Goal: Find contact information: Find contact information

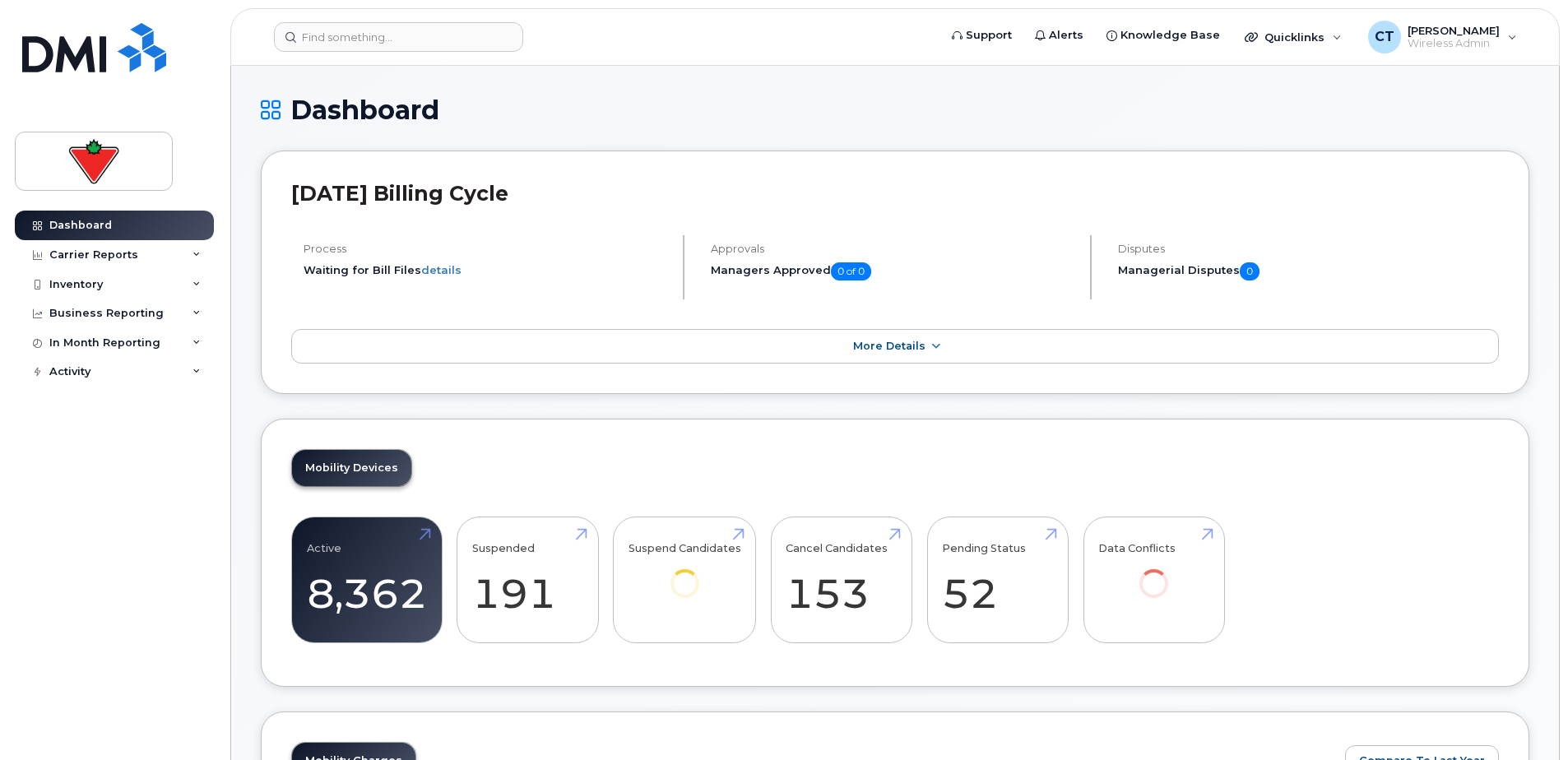
click at [102, 276] on div "Inventory" at bounding box center [115, 284] width 199 height 29
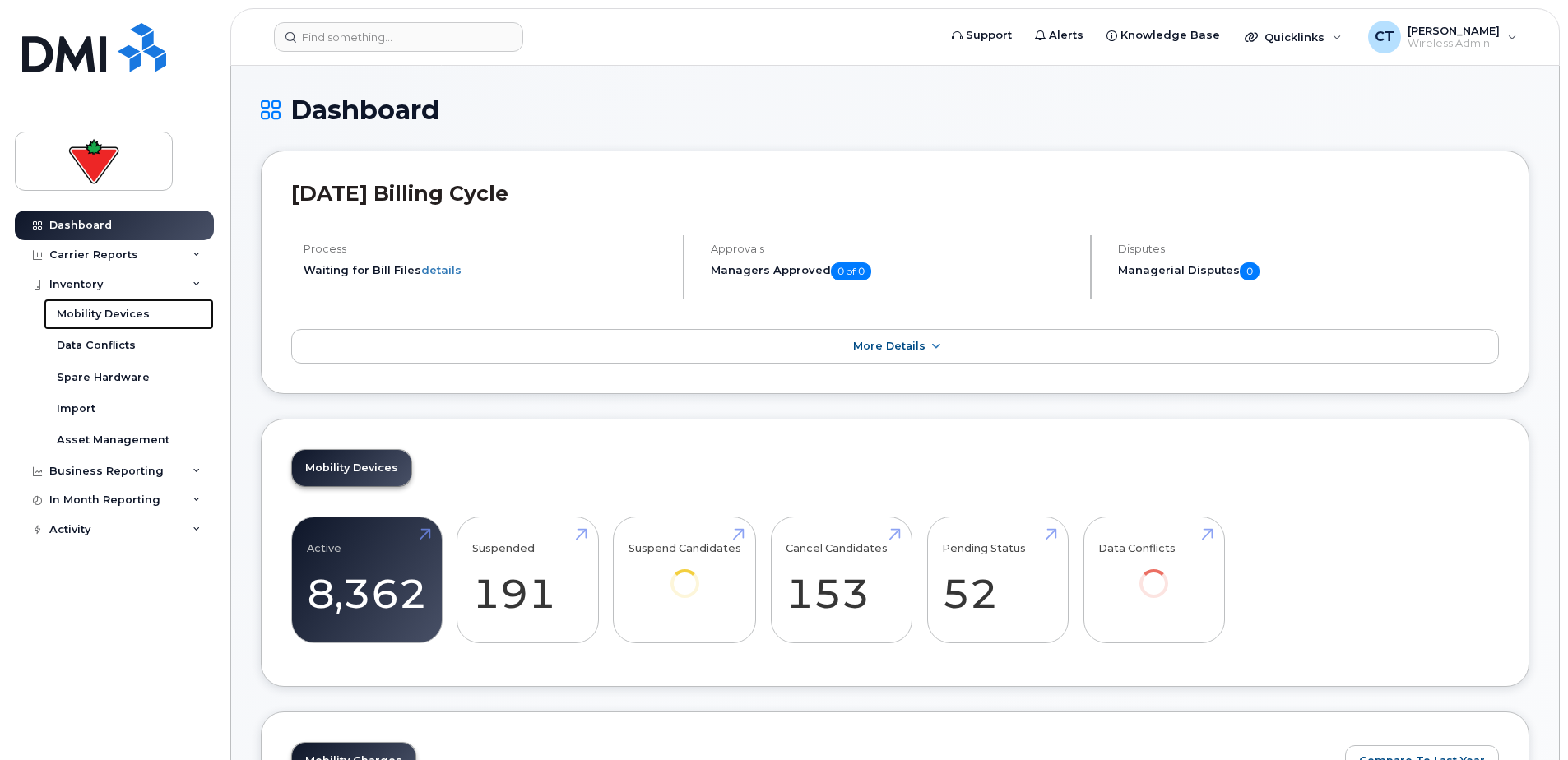
click at [134, 315] on div "Mobility Devices" at bounding box center [103, 314] width 93 height 15
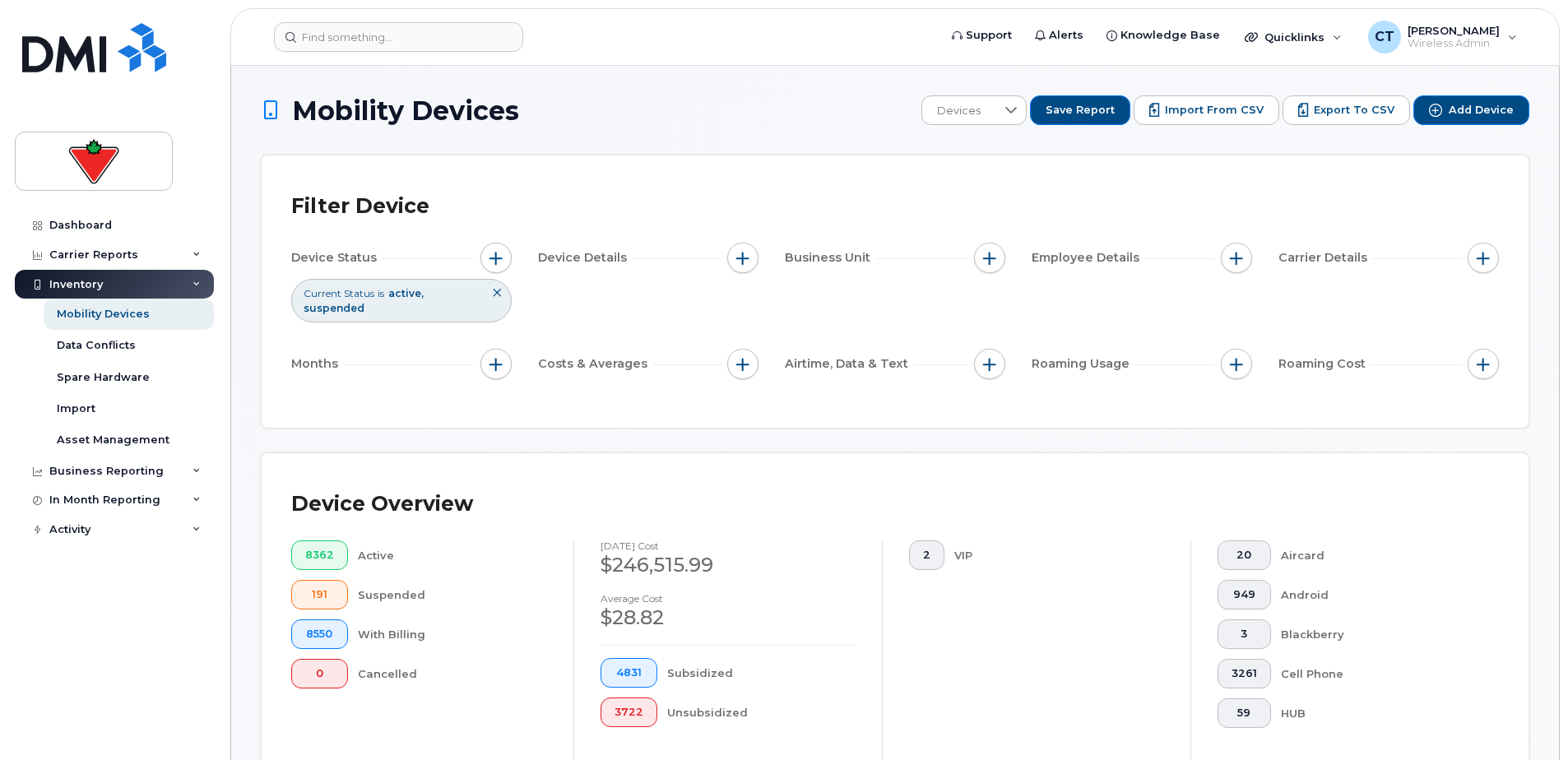
click at [1326, 114] on span "Export to CSV" at bounding box center [1354, 110] width 81 height 15
click at [379, 43] on input at bounding box center [399, 36] width 250 height 29
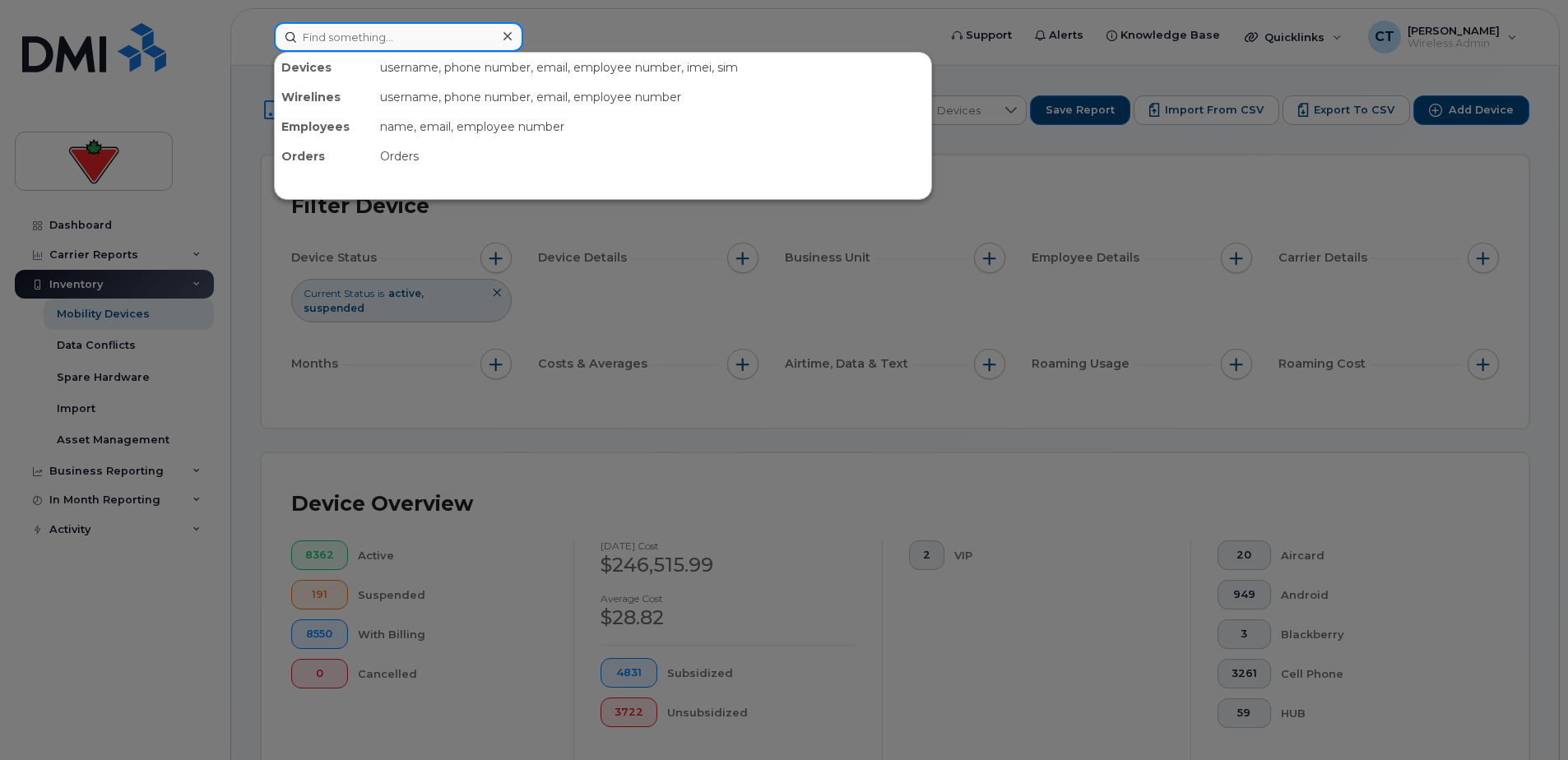
paste input "Chris Wright"
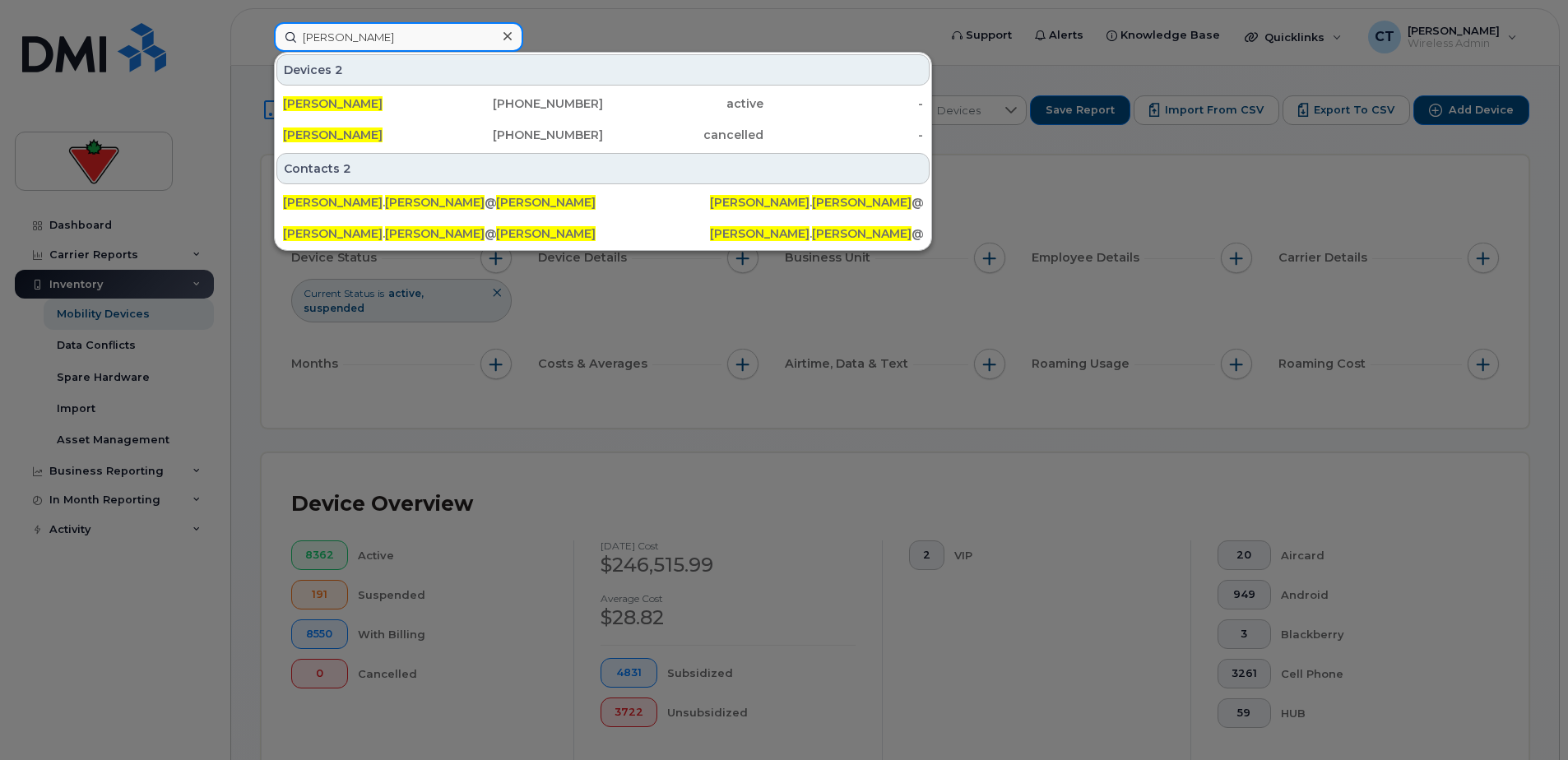
type input "Chris Wright"
click at [470, 131] on div "416-578-3106" at bounding box center [524, 135] width 160 height 17
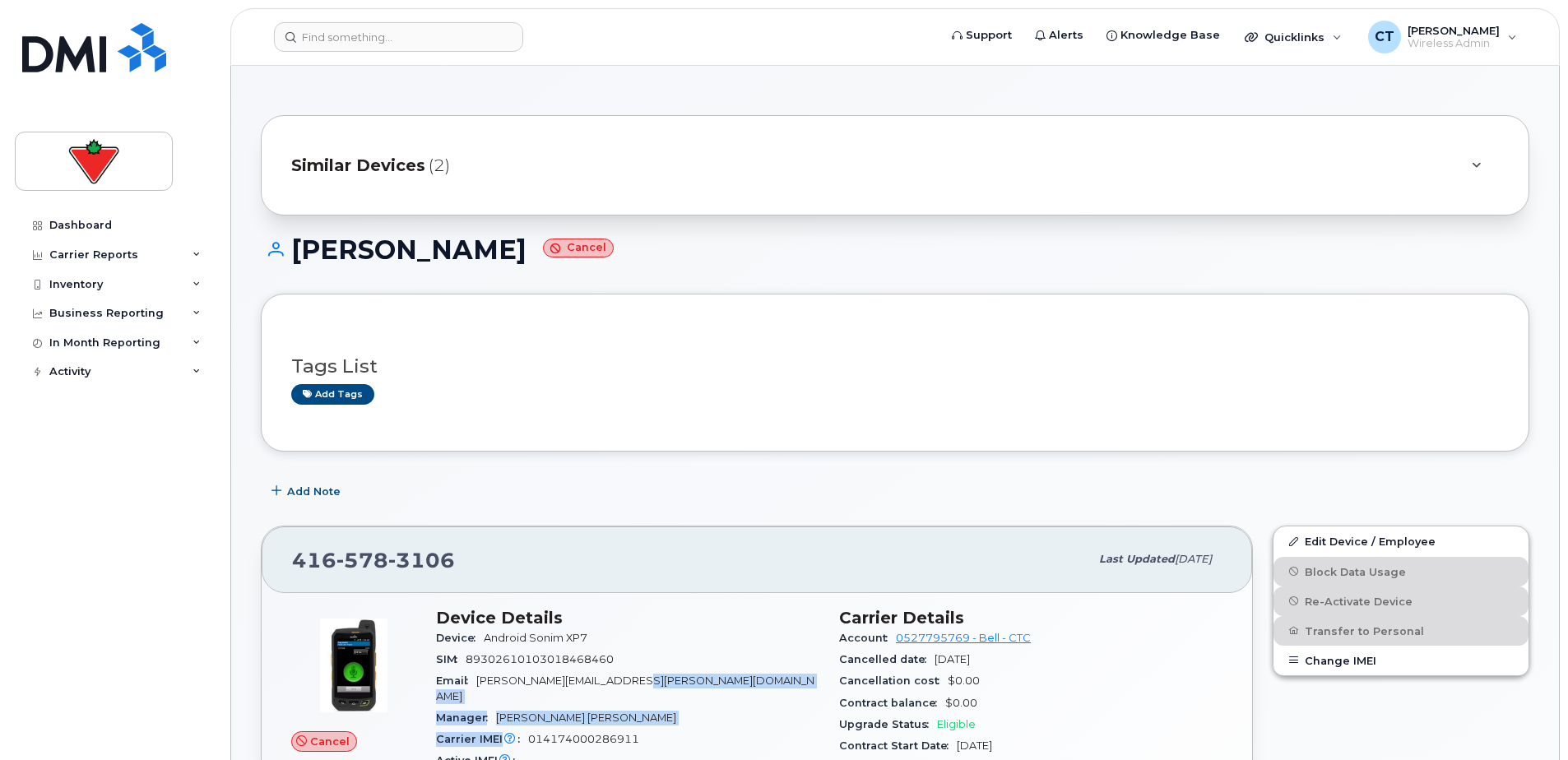
drag, startPoint x: 486, startPoint y: 673, endPoint x: 642, endPoint y: 672, distance: 156.0
click at [642, 672] on section "Device Details Device Android Sonim XP7 SIM [TECHNICAL_ID] Email [PERSON_NAME][…" at bounding box center [627, 700] width 384 height 186
click at [642, 672] on div "Email Chris.Wright@Partsource.ca" at bounding box center [627, 688] width 384 height 37
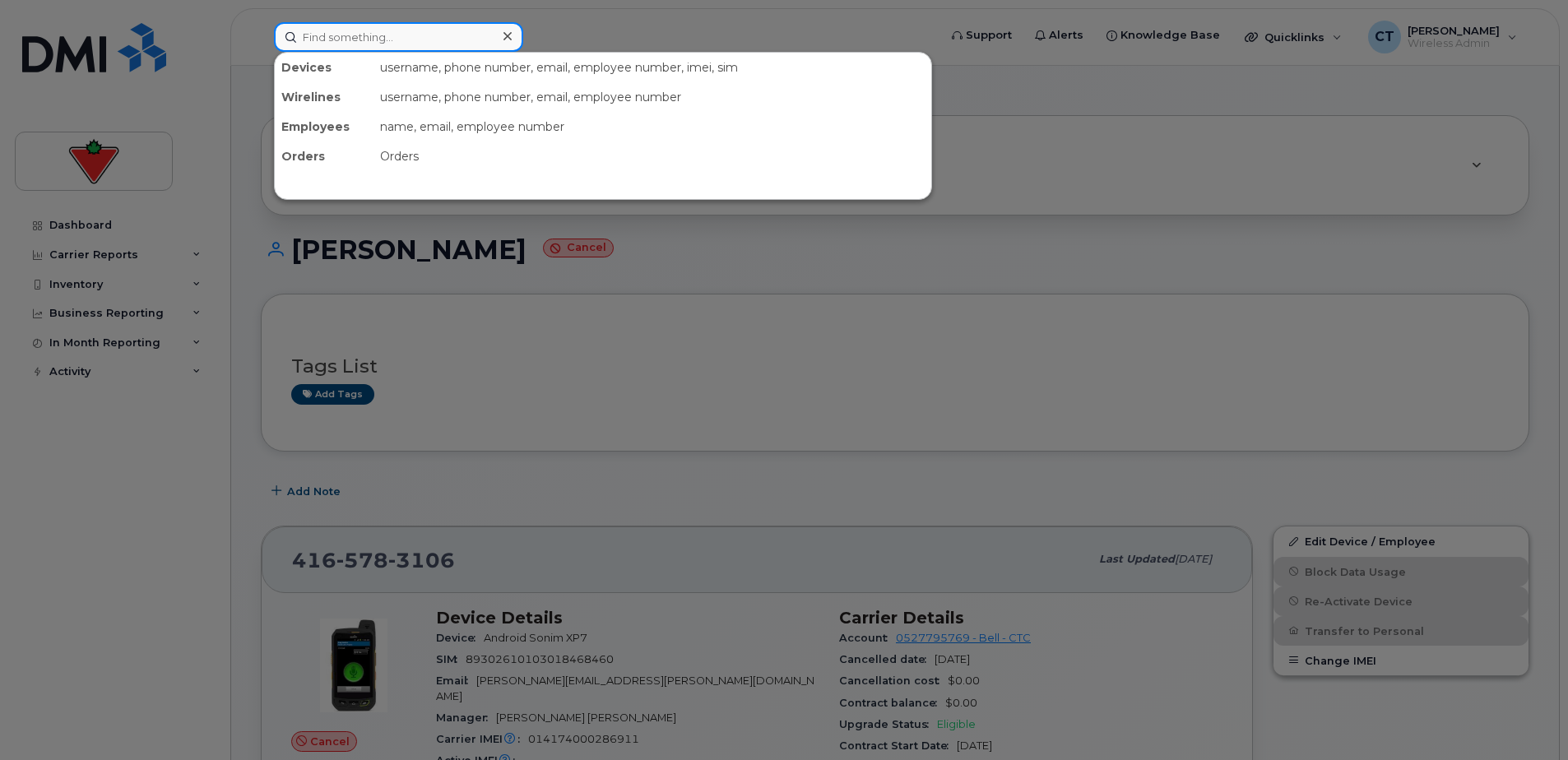
click at [446, 44] on input at bounding box center [399, 36] width 250 height 29
paste input "Chris Wright"
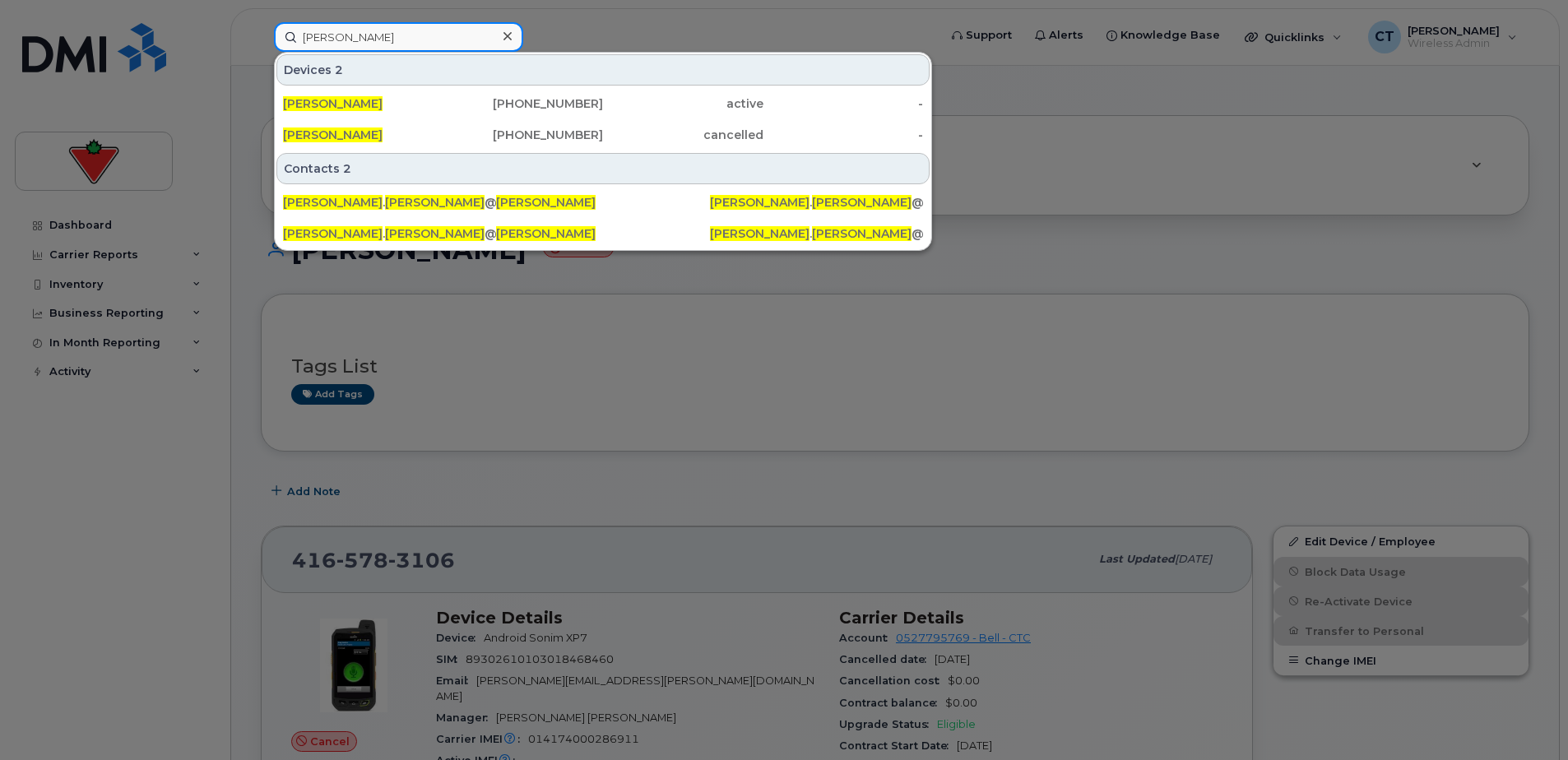
type input "Chris Wright"
click at [453, 106] on div "416-985-2477" at bounding box center [524, 104] width 160 height 17
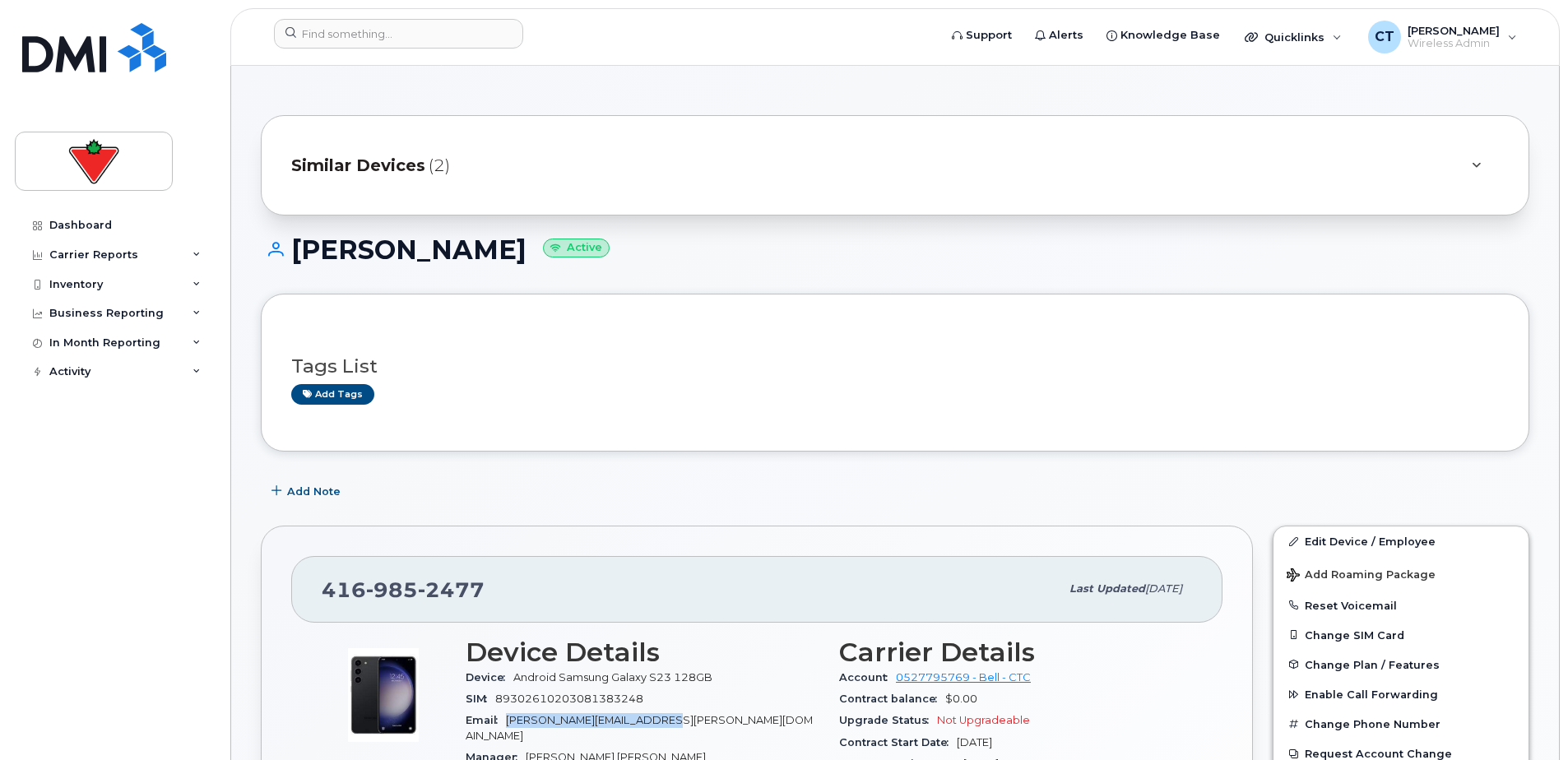
drag, startPoint x: 670, startPoint y: 719, endPoint x: 506, endPoint y: 719, distance: 164.0
click at [506, 719] on div "Email [PERSON_NAME][EMAIL_ADDRESS][PERSON_NAME][DOMAIN_NAME]" at bounding box center [642, 728] width 354 height 37
drag, startPoint x: 506, startPoint y: 719, endPoint x: 720, endPoint y: 719, distance: 214.0
click at [720, 719] on div "Email Chris.Wright@Partsource.ca" at bounding box center [642, 728] width 354 height 37
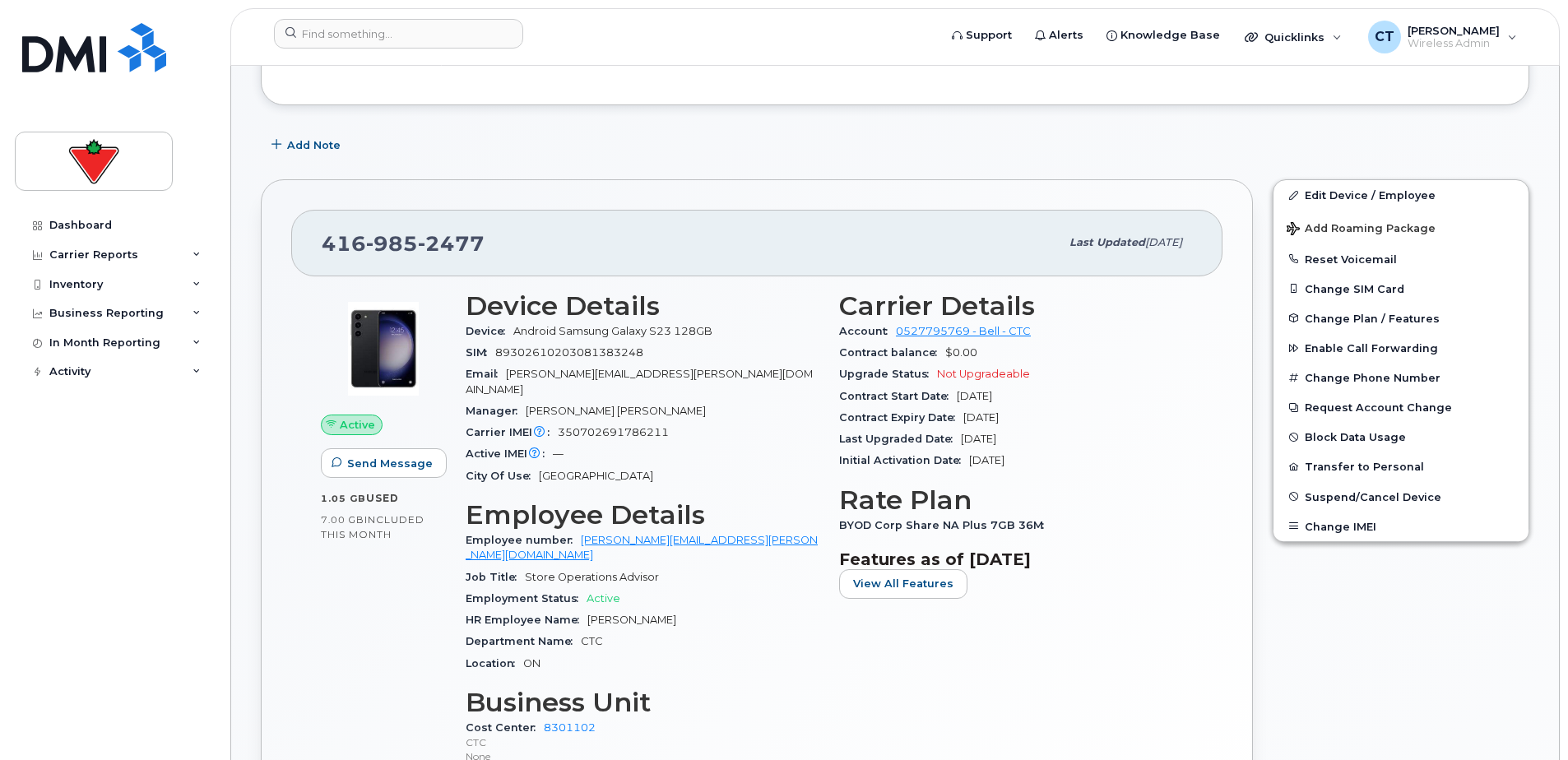
scroll to position [411, 0]
